Goal: Transaction & Acquisition: Subscribe to service/newsletter

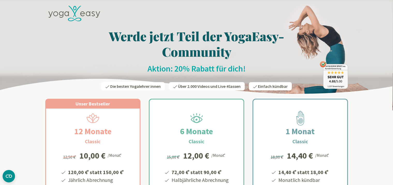
scroll to position [55, 0]
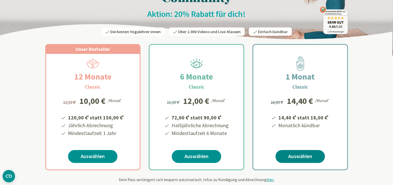
click at [306, 157] on link "Auswählen" at bounding box center [300, 156] width 49 height 13
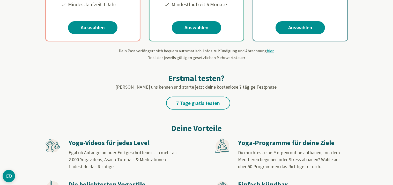
scroll to position [191, 0]
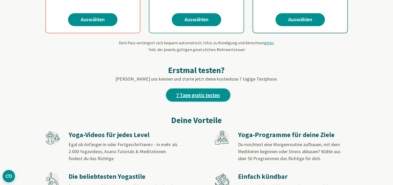
click at [210, 96] on link "7 Tage gratis testen" at bounding box center [198, 95] width 64 height 13
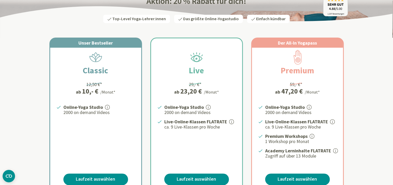
scroll to position [82, 0]
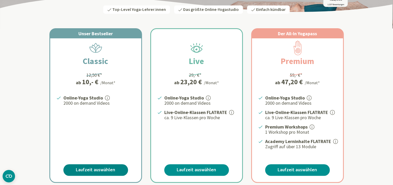
click at [85, 167] on link "Laufzeit auswählen" at bounding box center [95, 170] width 65 height 12
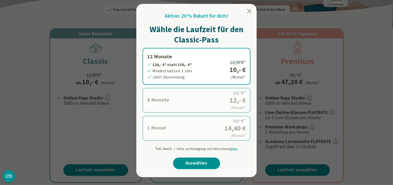
click at [198, 128] on label "1 Monat 14,40 €* statt 18,- €* Mindestlaufzeit 1 Monat Monatl. Abrechnung 18,- …" at bounding box center [197, 128] width 108 height 25
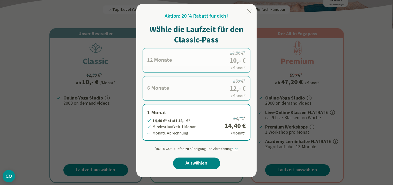
click at [194, 165] on link "Auswählen" at bounding box center [196, 163] width 47 height 12
